Goal: Navigation & Orientation: Find specific page/section

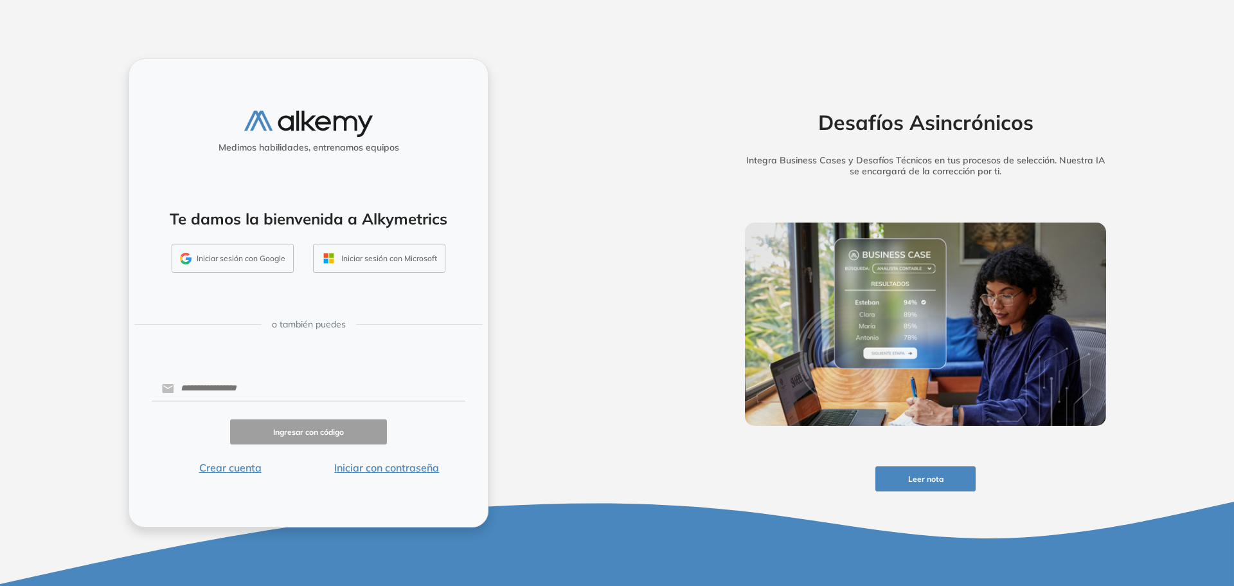
click at [240, 244] on button "Iniciar sesión con Google" at bounding box center [233, 259] width 122 height 30
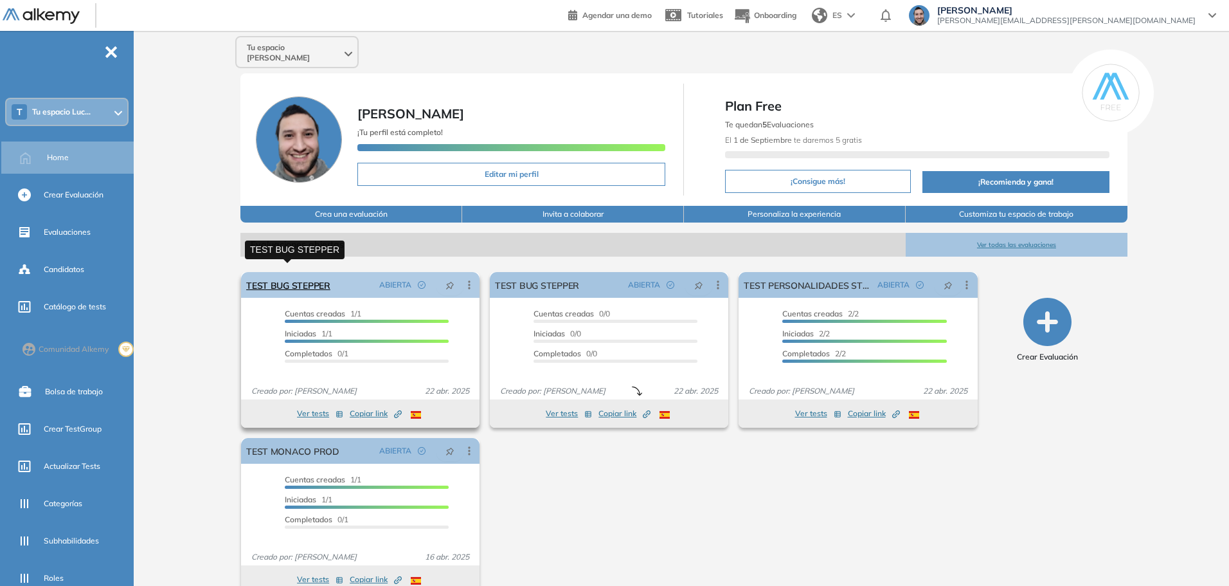
click at [327, 275] on link "TEST BUG STEPPER" at bounding box center [288, 285] width 84 height 26
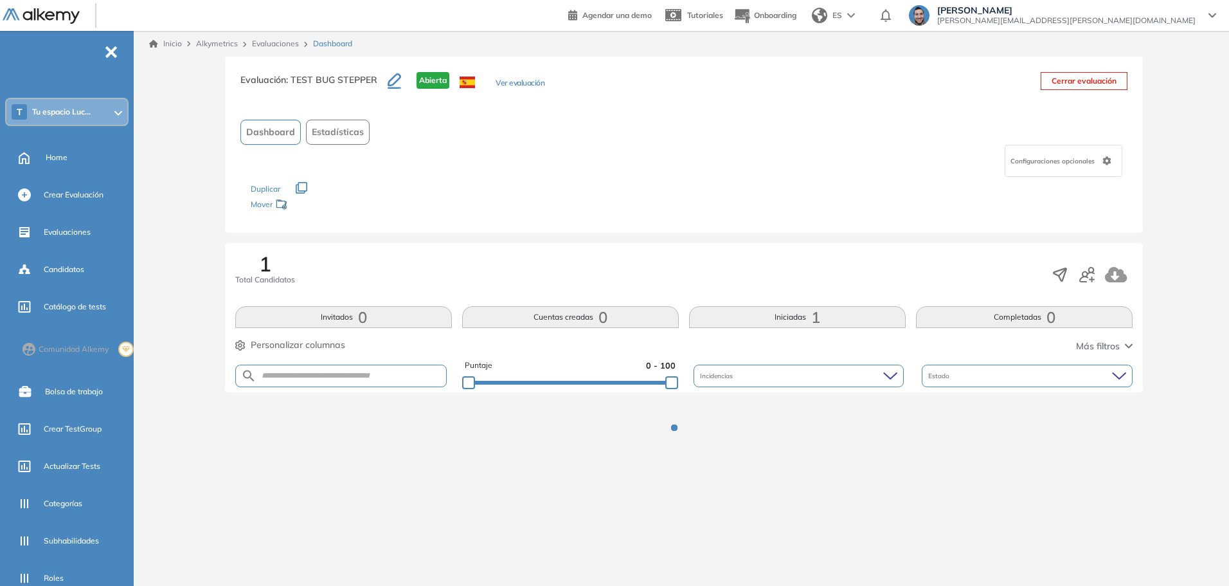
click at [274, 40] on link "Evaluaciones" at bounding box center [275, 44] width 47 height 10
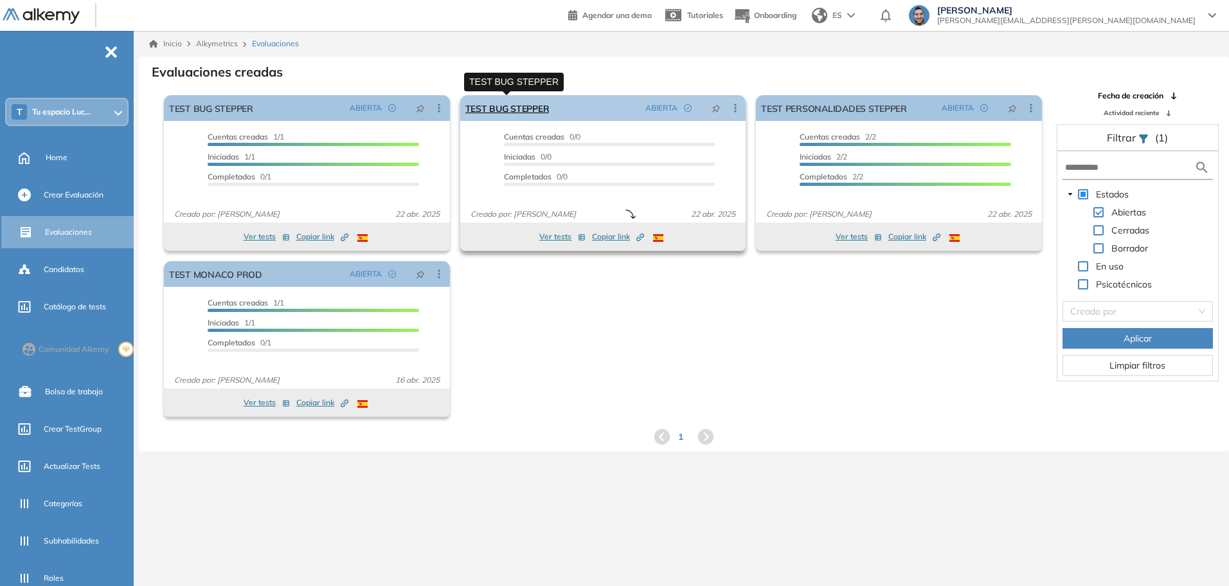
click at [527, 106] on link "TEST BUG STEPPER" at bounding box center [507, 108] width 84 height 26
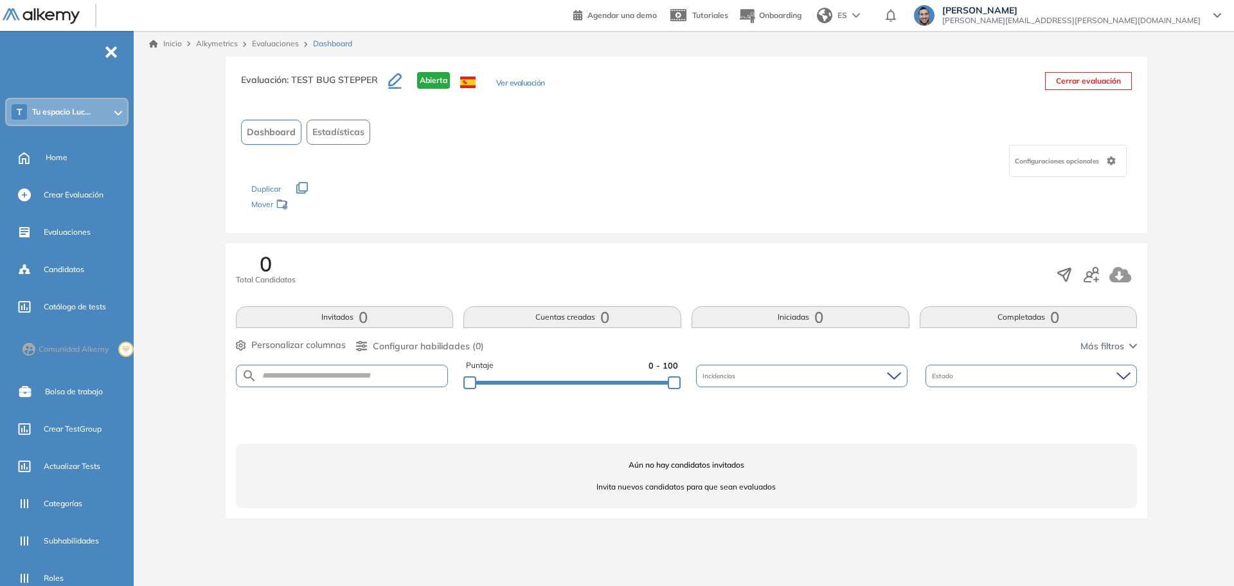
click at [276, 43] on link "Evaluaciones" at bounding box center [275, 44] width 47 height 10
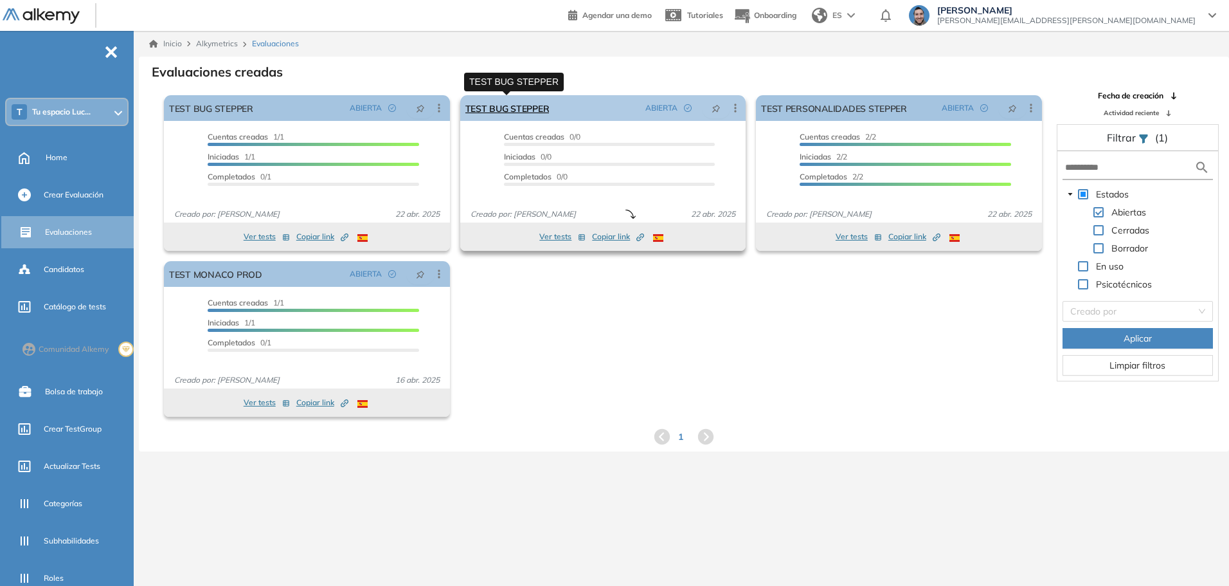
click at [517, 102] on link "TEST BUG STEPPER" at bounding box center [507, 108] width 84 height 26
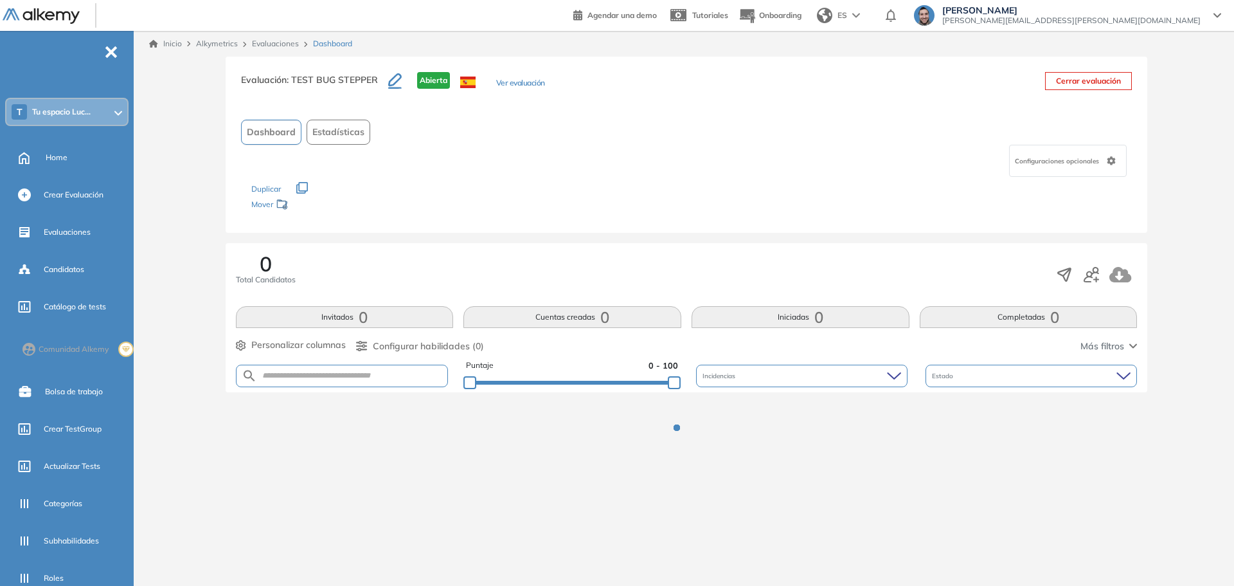
click at [289, 42] on link "Evaluaciones" at bounding box center [275, 44] width 47 height 10
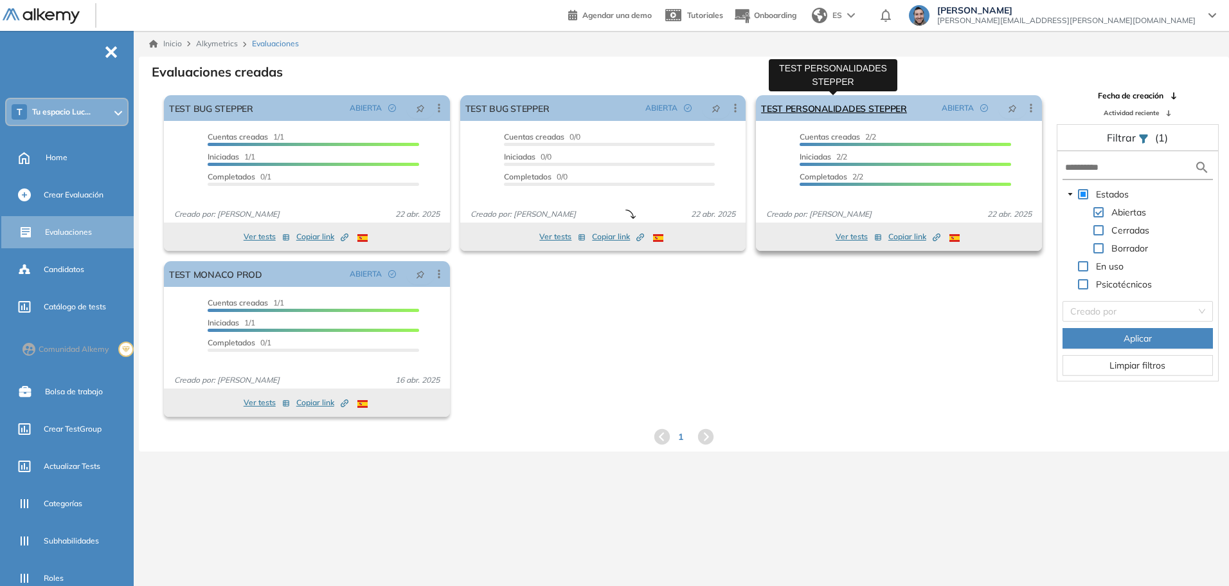
click at [809, 105] on link "TEST PERSONALIDADES STEPPER" at bounding box center [834, 108] width 146 height 26
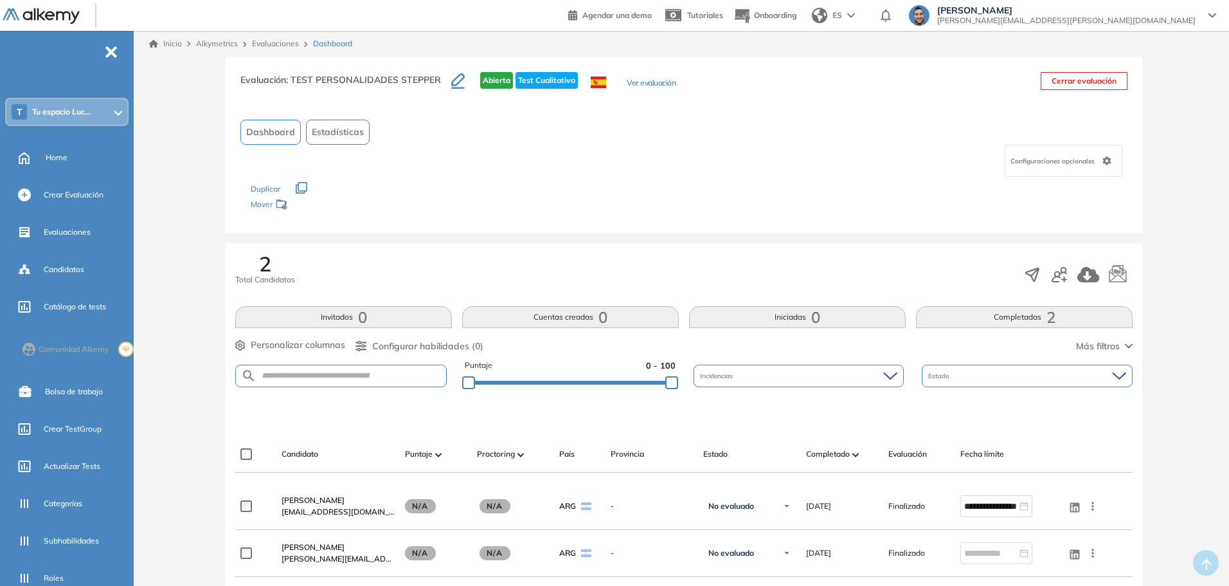
click at [281, 45] on link "Evaluaciones" at bounding box center [275, 44] width 47 height 10
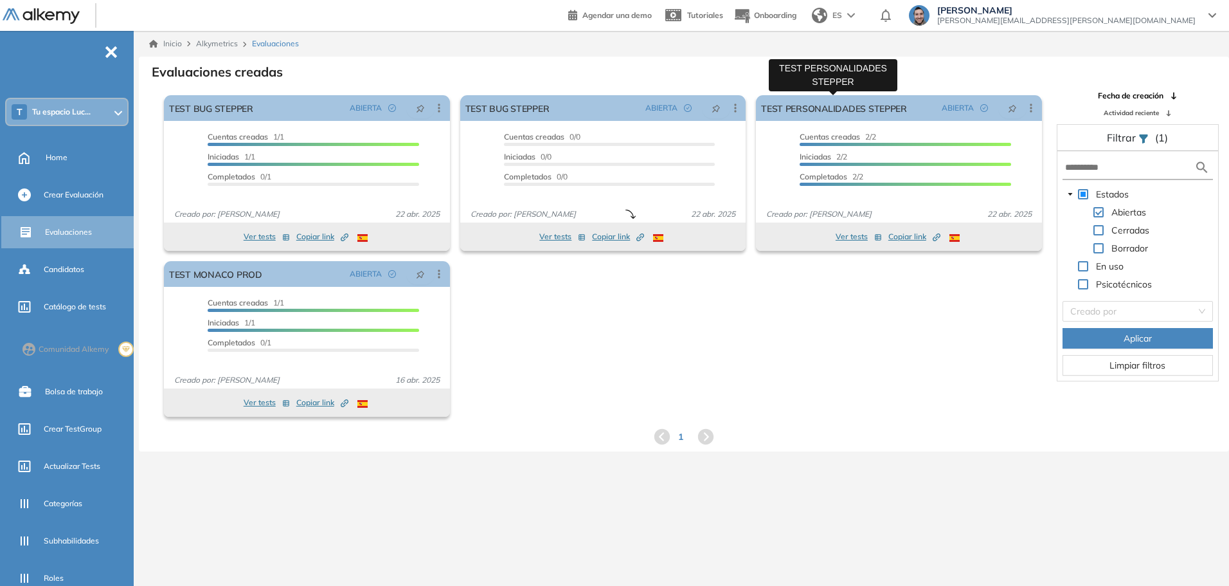
click at [899, 116] on link "TEST PERSONALIDADES STEPPER" at bounding box center [834, 108] width 146 height 26
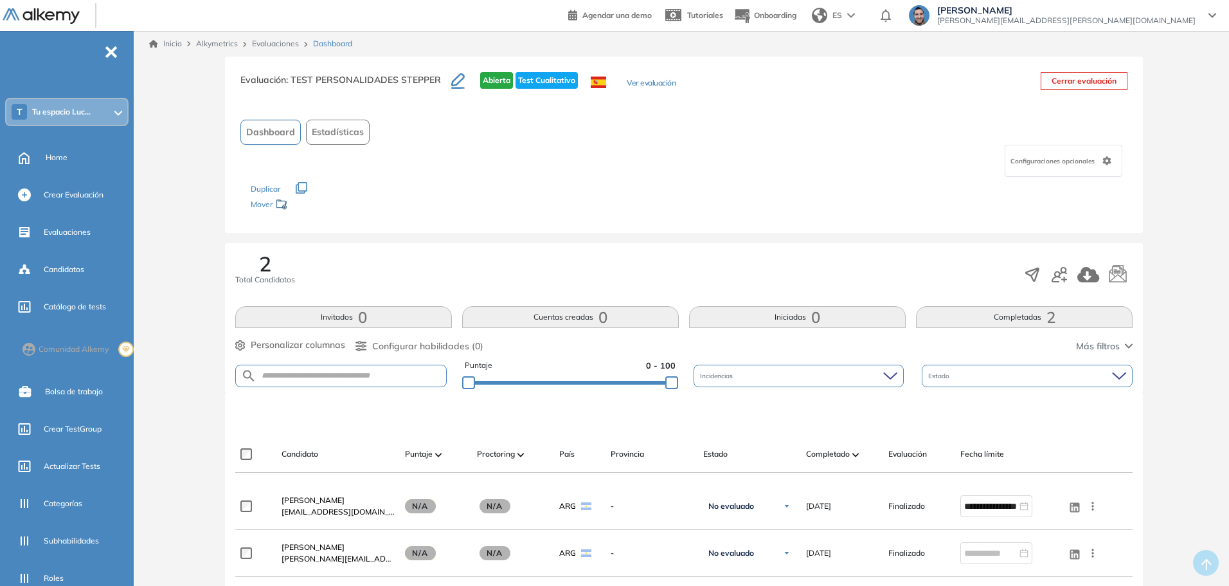
click at [275, 42] on link "Evaluaciones" at bounding box center [275, 44] width 47 height 10
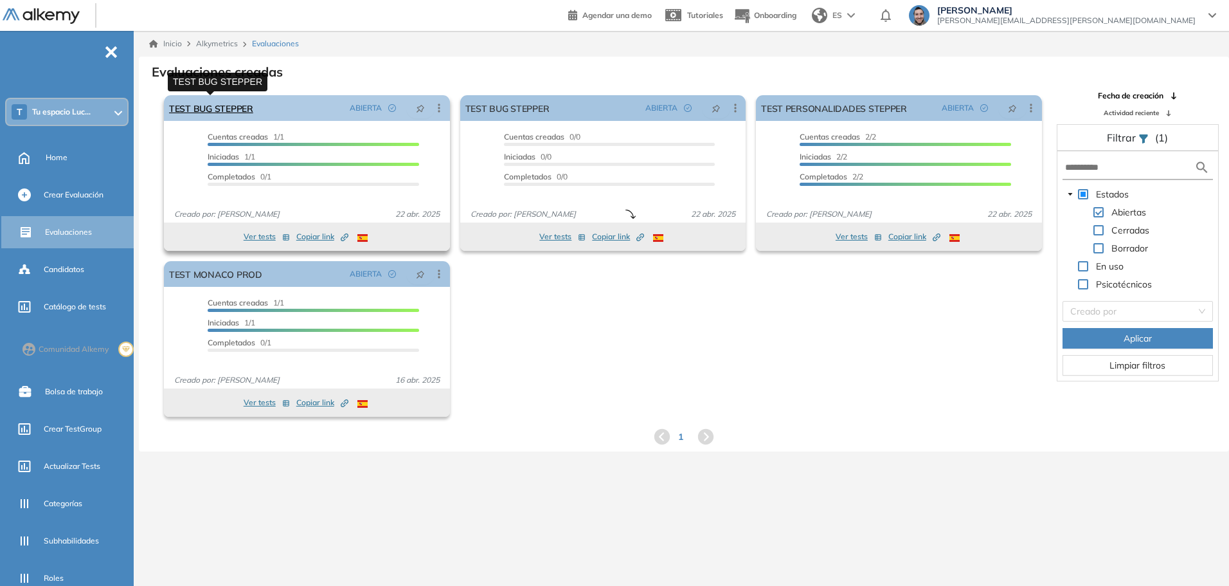
click at [205, 96] on link "TEST BUG STEPPER" at bounding box center [211, 108] width 84 height 26
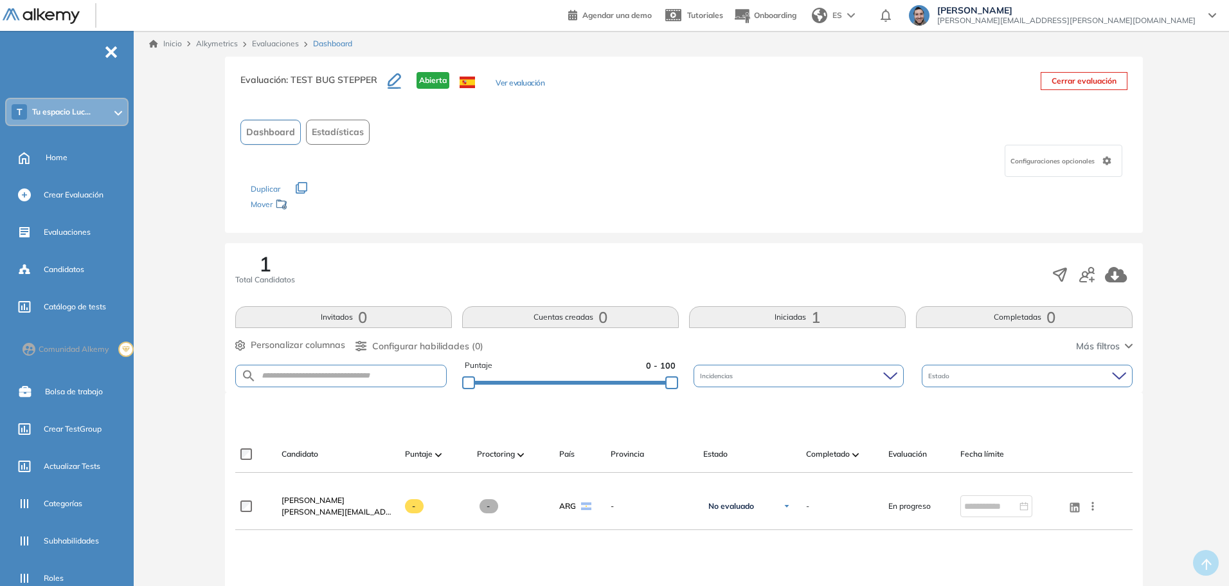
click at [271, 41] on link "Evaluaciones" at bounding box center [275, 44] width 47 height 10
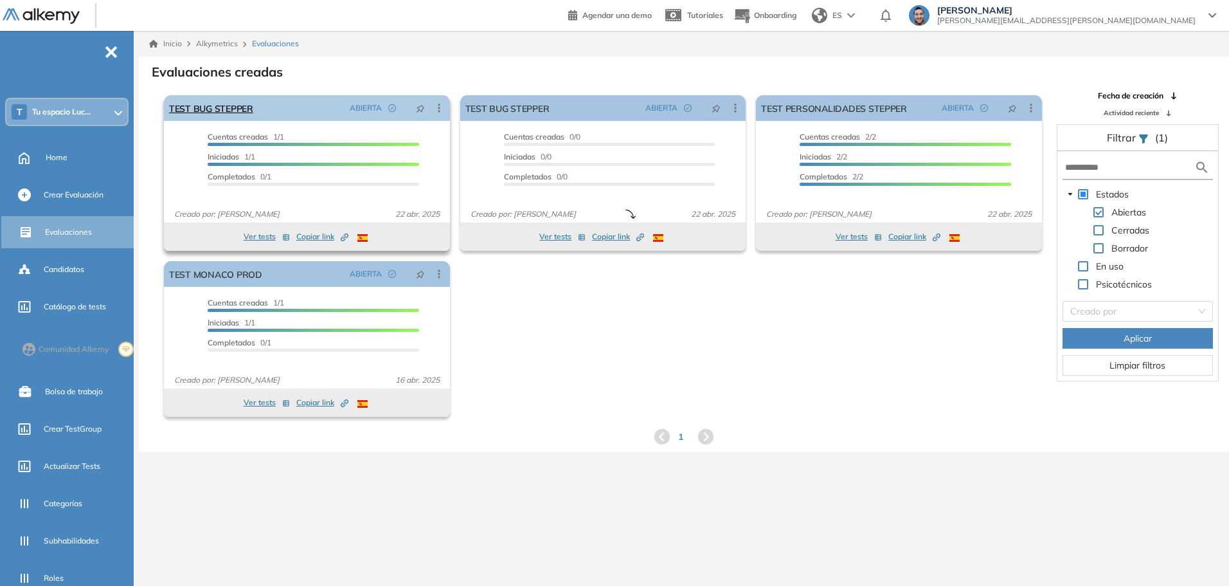
click at [259, 113] on div "TEST BUG STEPPER ABIERTA Editar Los siguientes tests ya no están disponibles o …" at bounding box center [307, 108] width 286 height 26
click at [239, 111] on link "TEST BUG STEPPER" at bounding box center [211, 108] width 84 height 26
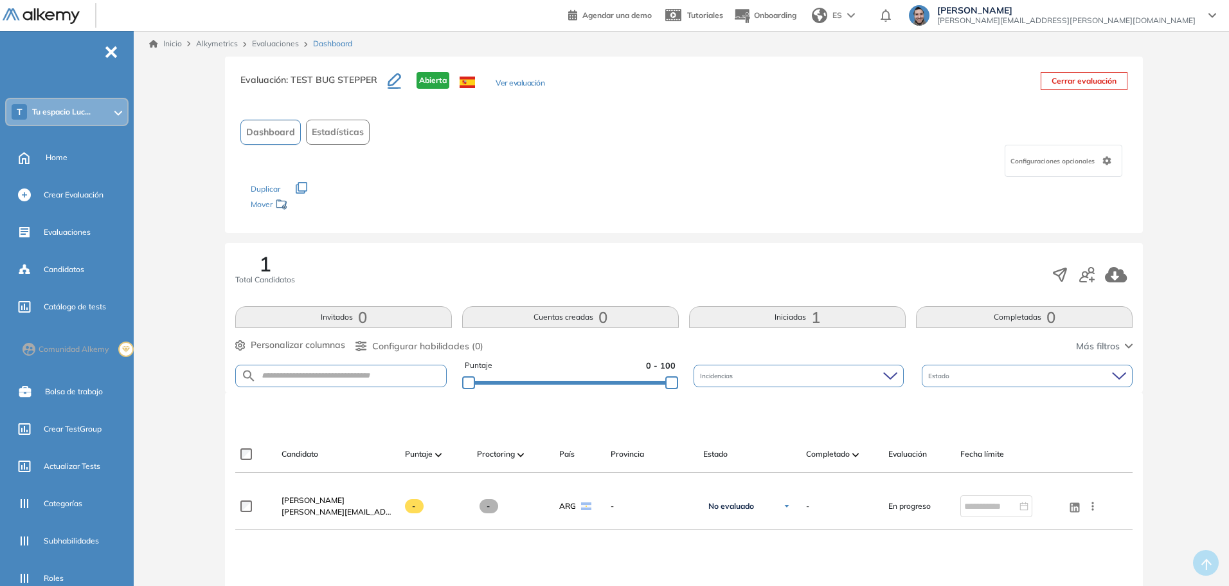
click at [276, 39] on link "Evaluaciones" at bounding box center [275, 44] width 47 height 10
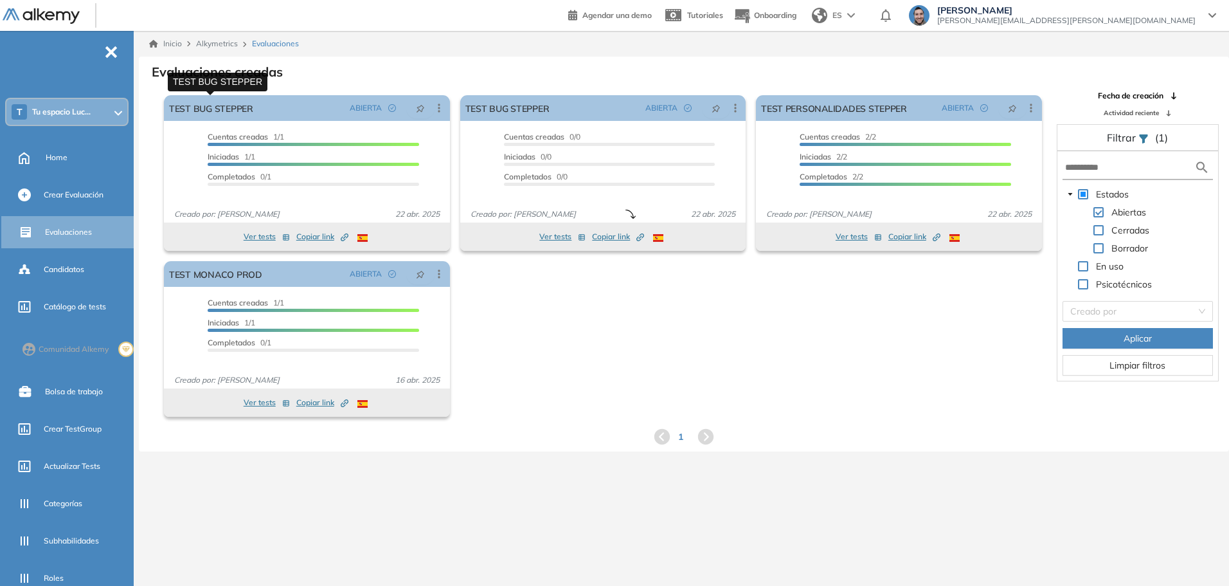
click at [218, 104] on link "TEST BUG STEPPER" at bounding box center [211, 108] width 84 height 26
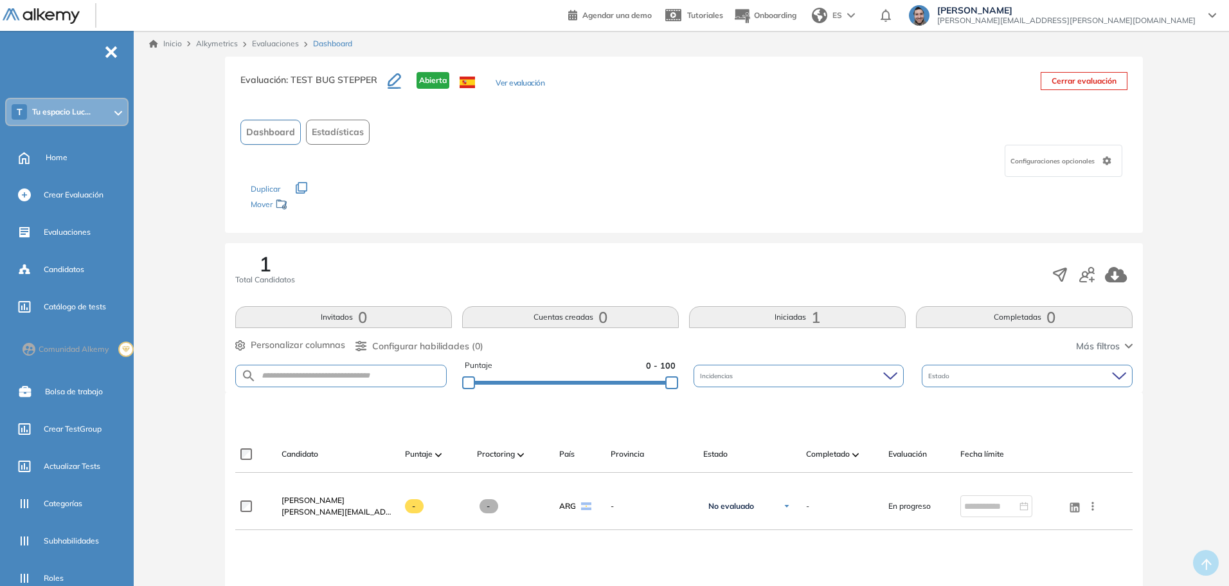
click at [276, 46] on link "Evaluaciones" at bounding box center [275, 44] width 47 height 10
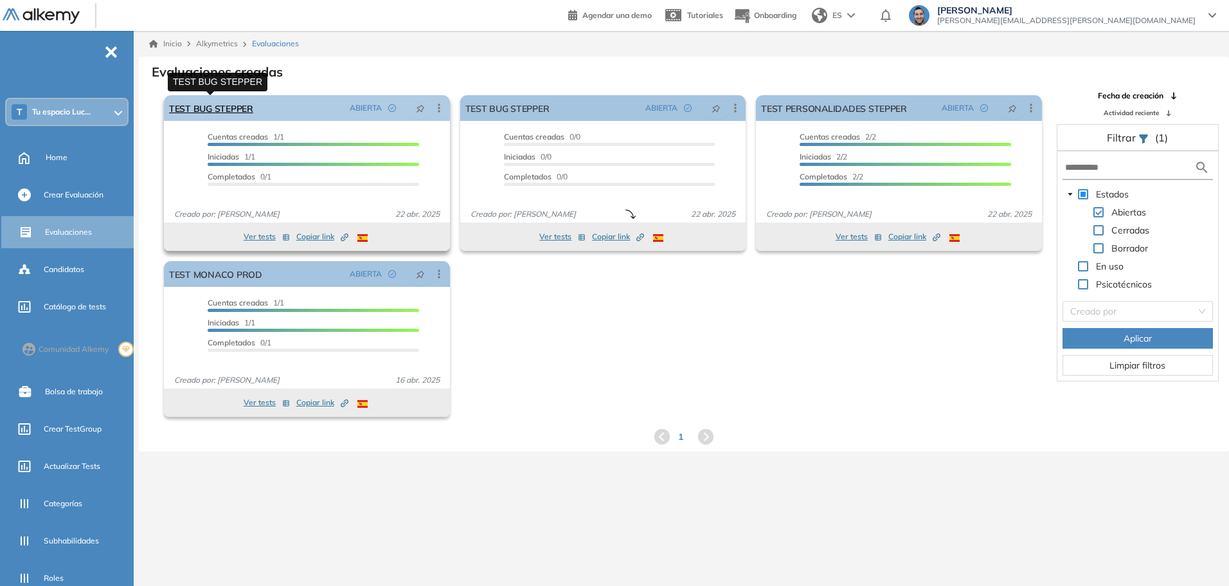
click at [241, 111] on link "TEST BUG STEPPER" at bounding box center [211, 108] width 84 height 26
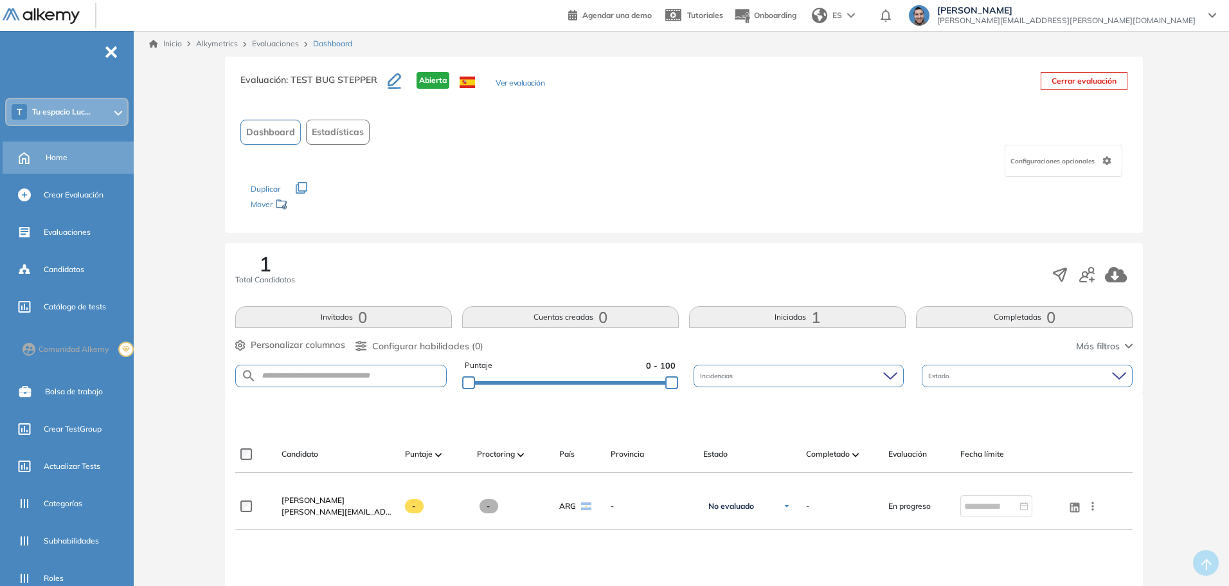
click at [67, 168] on div "Home" at bounding box center [88, 158] width 85 height 22
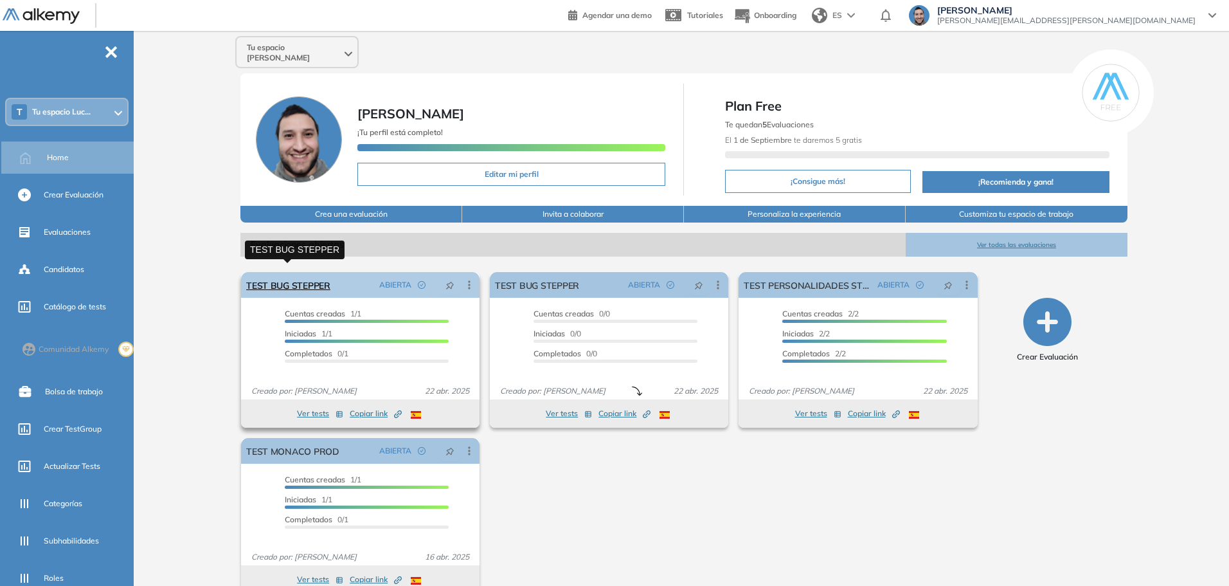
click at [283, 272] on link "TEST BUG STEPPER" at bounding box center [288, 285] width 84 height 26
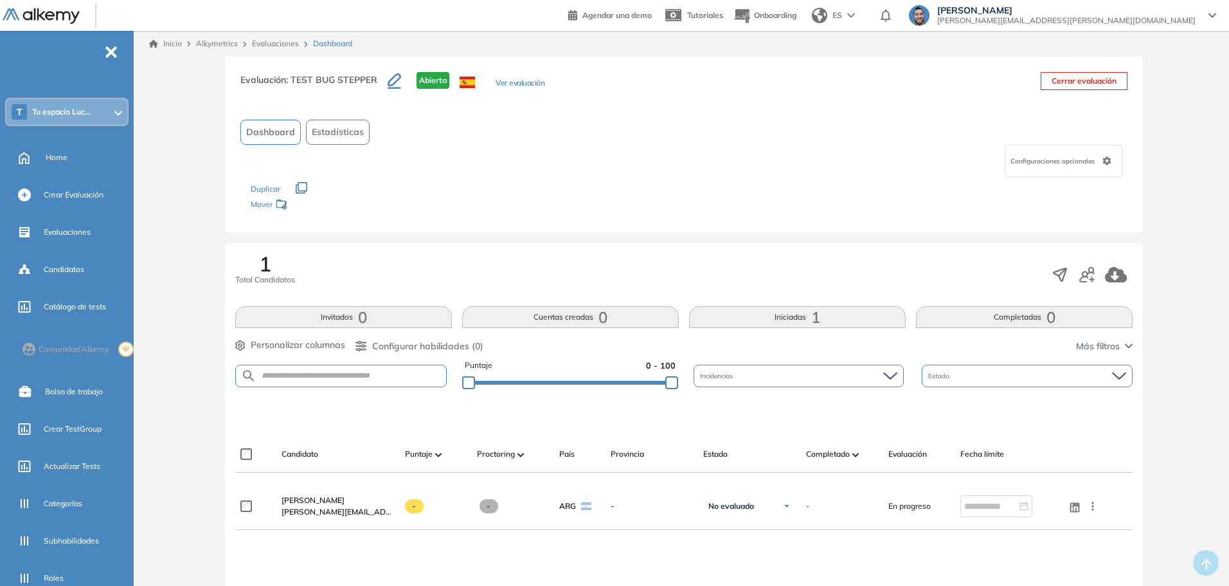
click at [282, 50] on div "Inicio Alkymetrics Evaluaciones Dashboard" at bounding box center [684, 44] width 1090 height 26
click at [282, 47] on link "Evaluaciones" at bounding box center [275, 44] width 47 height 10
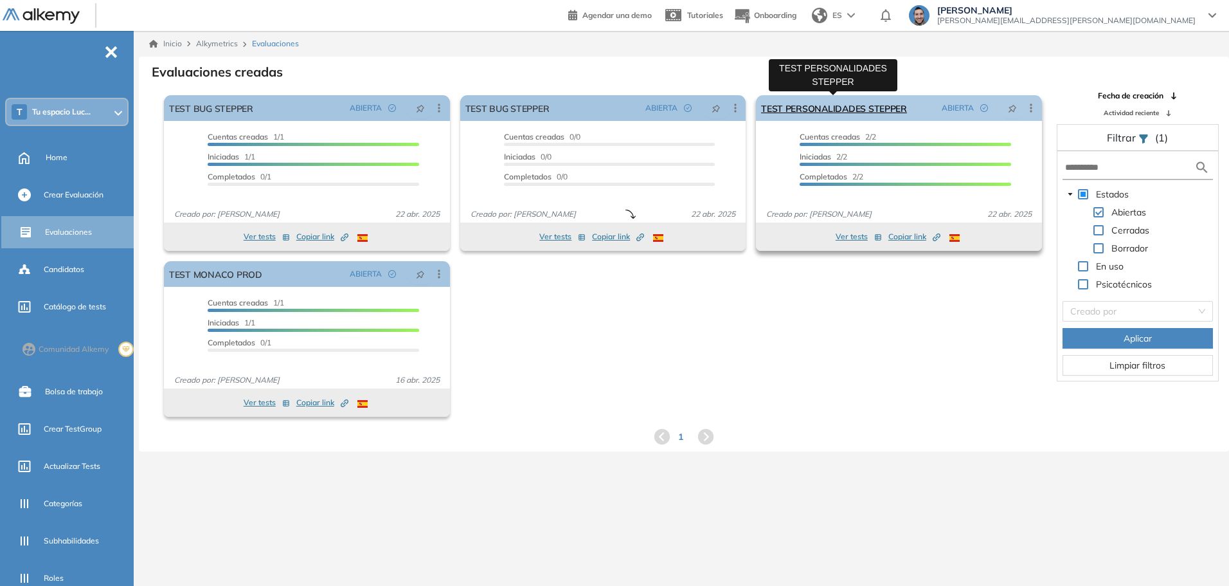
click at [791, 111] on link "TEST PERSONALIDADES STEPPER" at bounding box center [834, 108] width 146 height 26
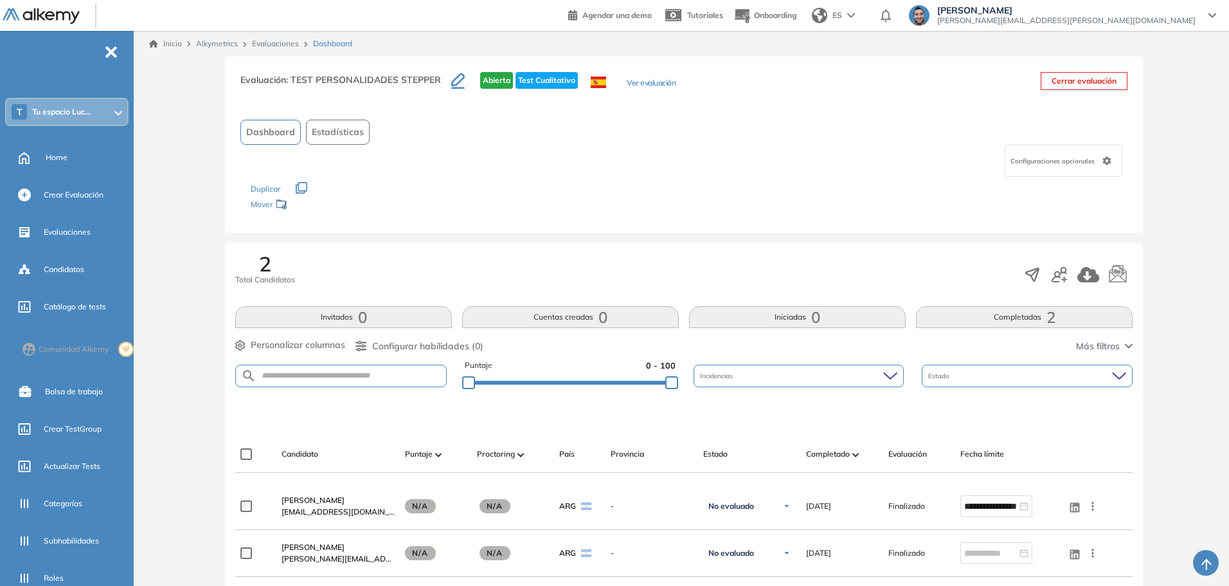
scroll to position [193, 0]
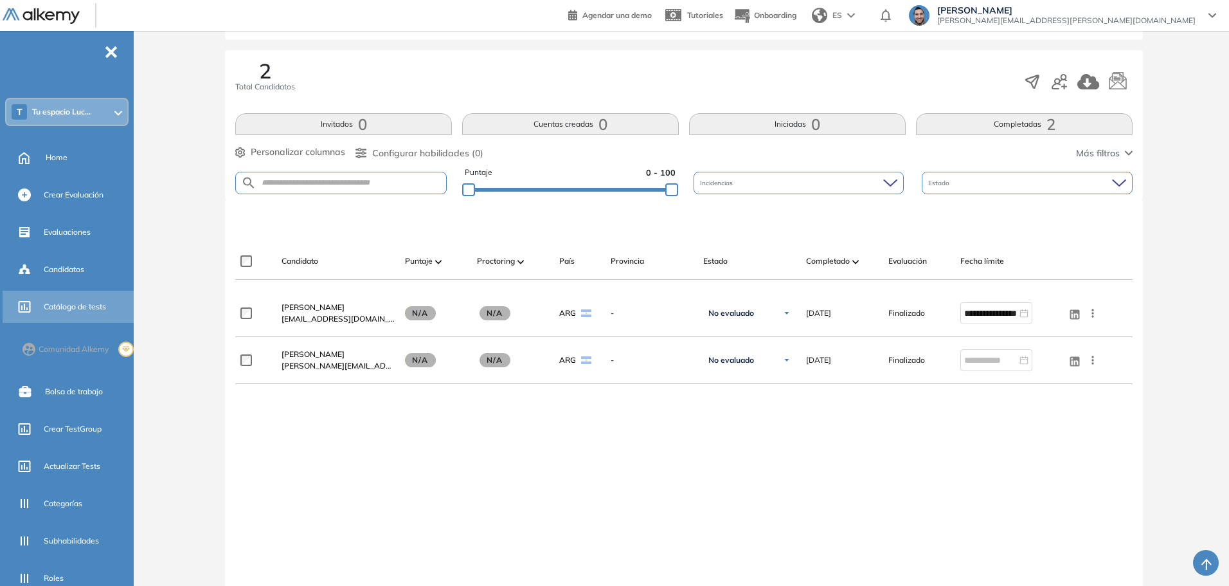
click at [80, 308] on span "Catálogo de tests" at bounding box center [75, 307] width 62 height 12
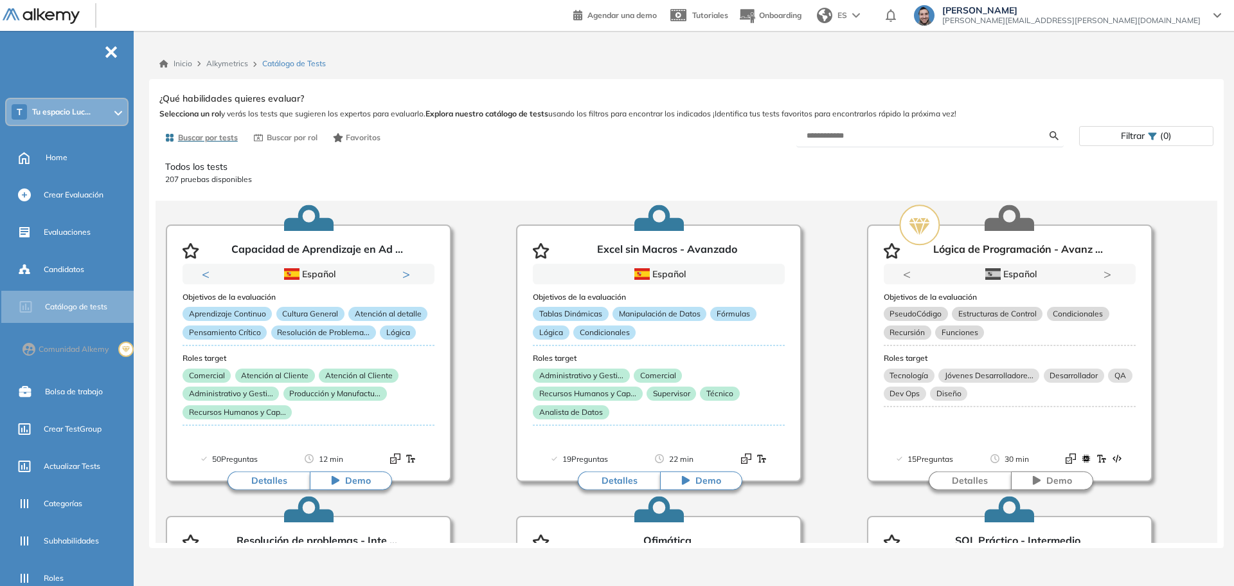
click at [114, 50] on span "-" at bounding box center [111, 51] width 14 height 10
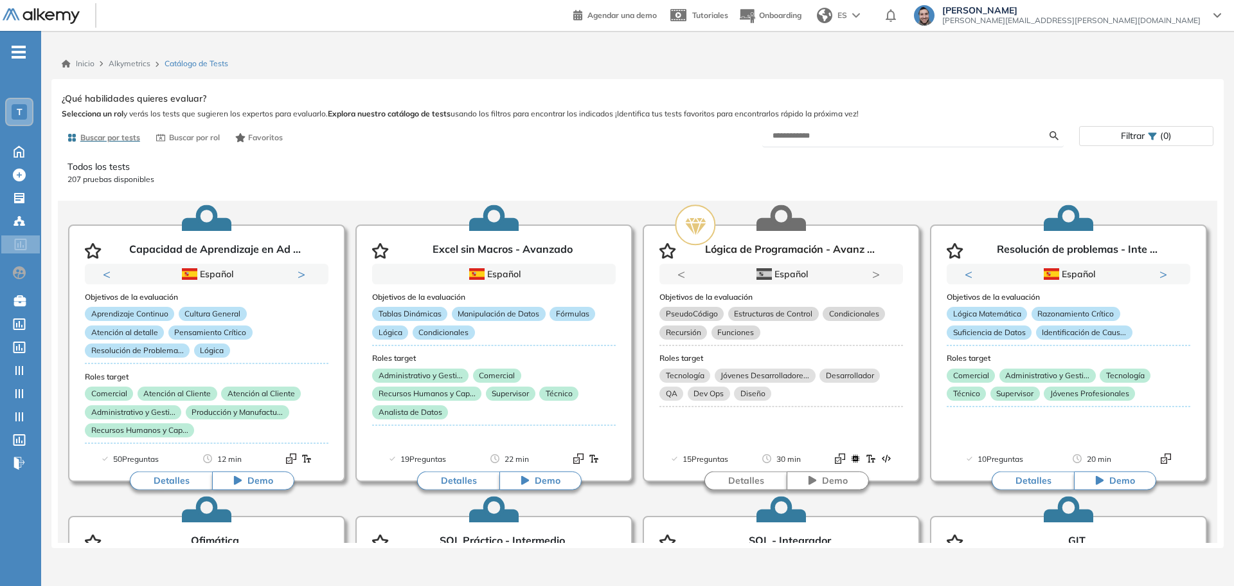
click at [21, 51] on icon "-" at bounding box center [19, 52] width 14 height 3
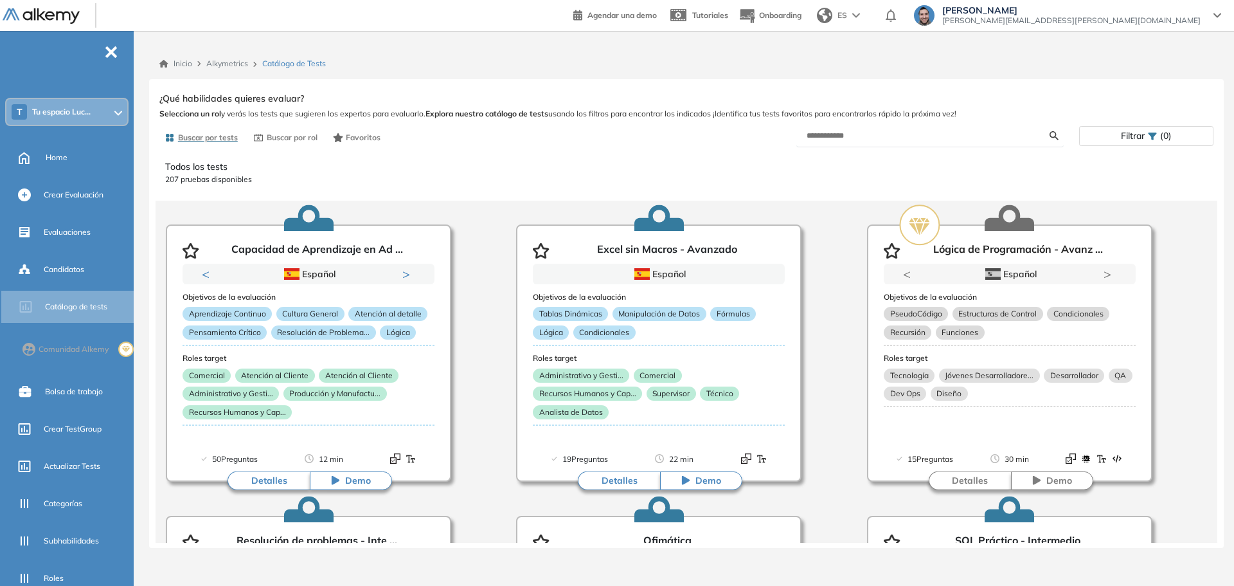
click at [114, 56] on span "-" at bounding box center [111, 51] width 14 height 10
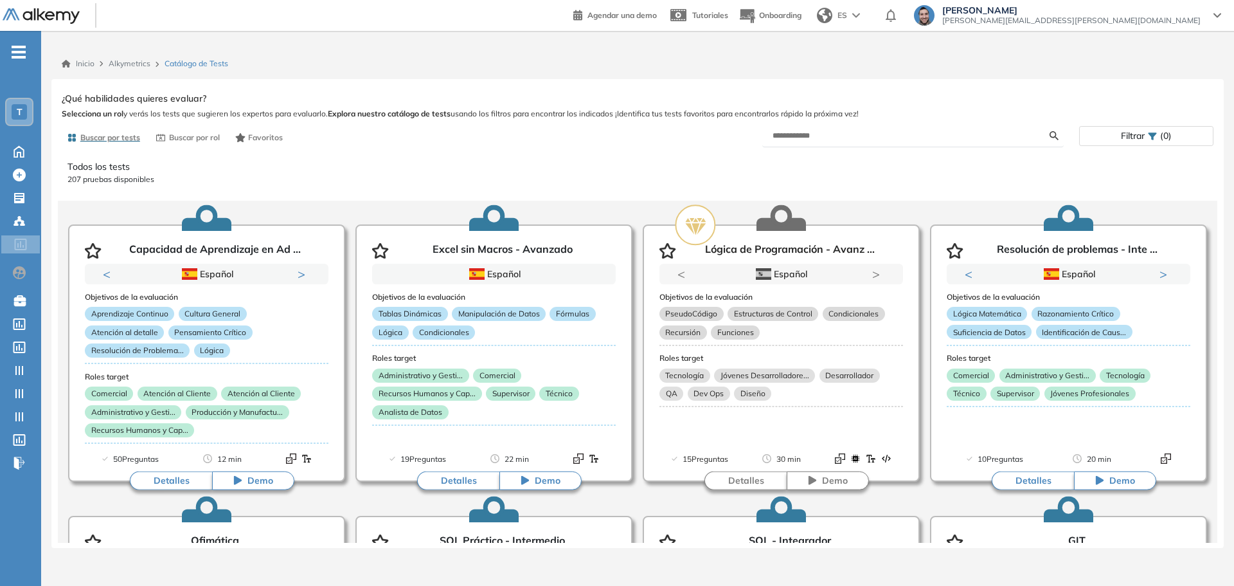
click at [21, 62] on ul "T Home Home Crear Evaluación Crear Evaluación Evaluaciones Evaluaciones Candida…" at bounding box center [20, 262] width 41 height 422
click at [23, 56] on span "-" at bounding box center [19, 51] width 14 height 10
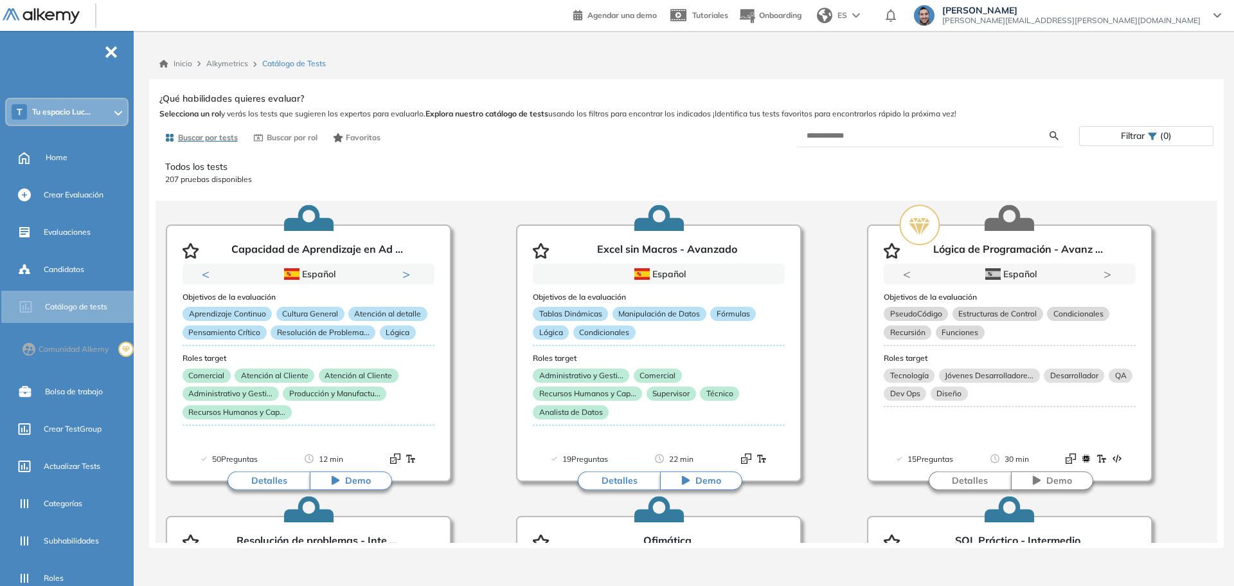
click at [933, 164] on p "Todos los tests" at bounding box center [686, 166] width 1043 height 13
click at [113, 52] on span "-" at bounding box center [111, 51] width 14 height 10
